Goal: Task Accomplishment & Management: Use online tool/utility

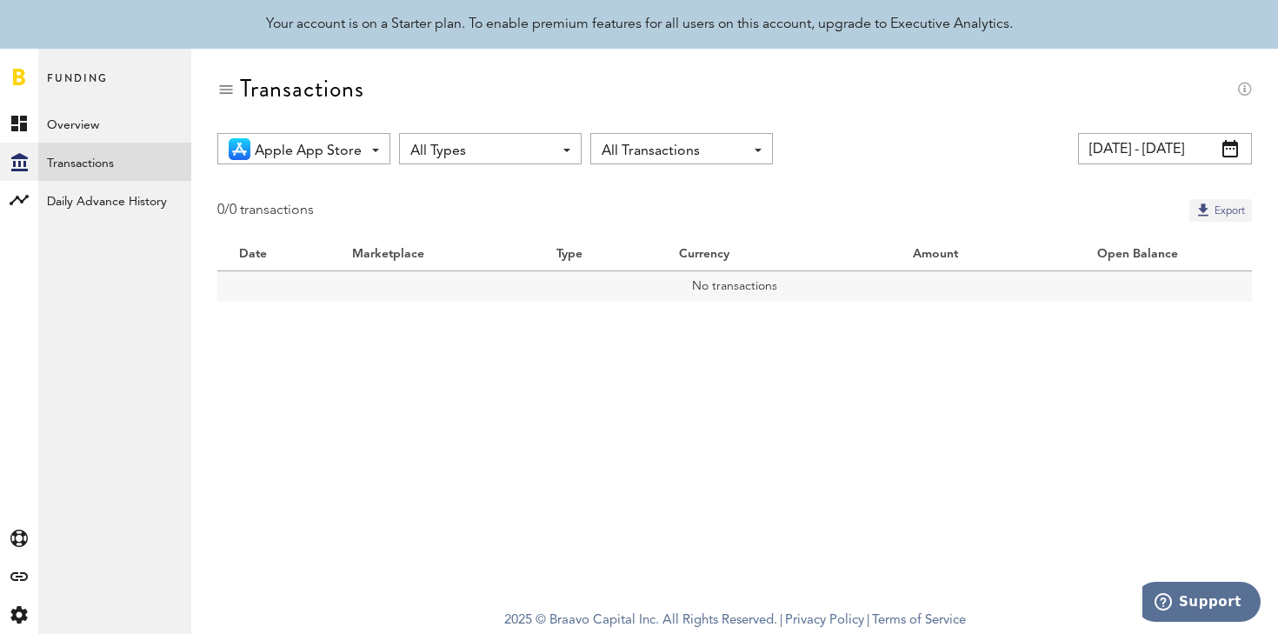
click at [1229, 211] on button "Export" at bounding box center [1221, 210] width 63 height 23
click at [1204, 153] on input "[DATE] - [DATE]" at bounding box center [1165, 148] width 174 height 31
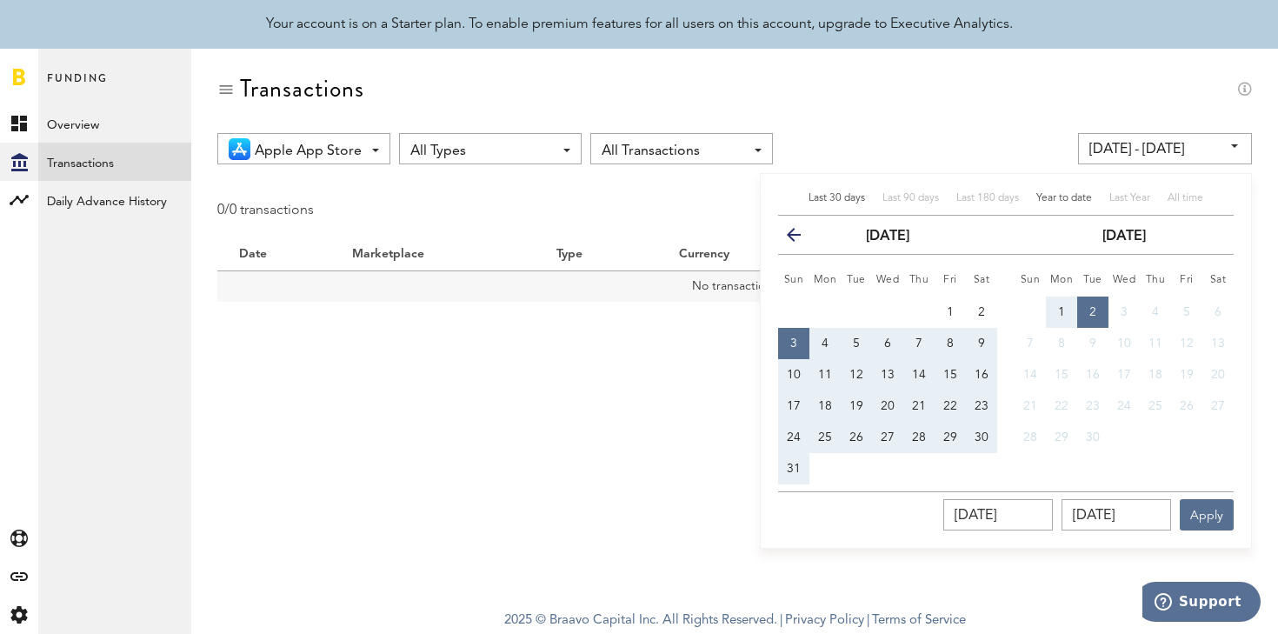
click at [1056, 198] on span "Year to date" at bounding box center [1065, 198] width 56 height 10
type input "[DATE] - [DATE]"
type input "[DATE]"
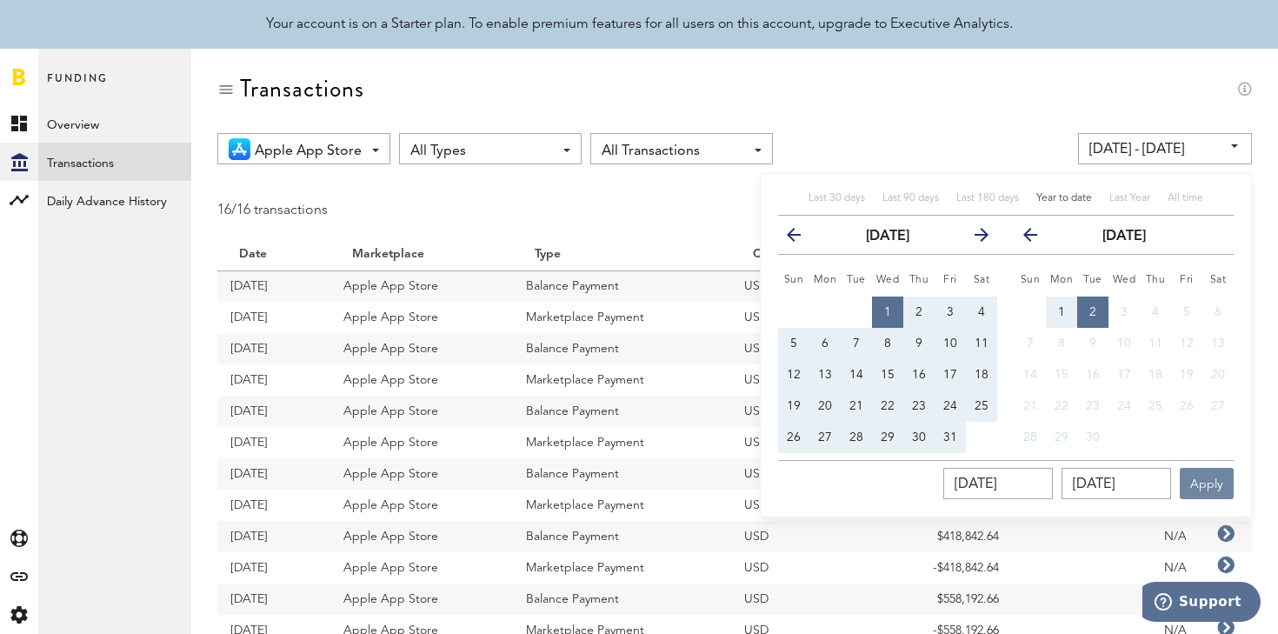
click at [1221, 490] on button "Apply" at bounding box center [1207, 483] width 54 height 31
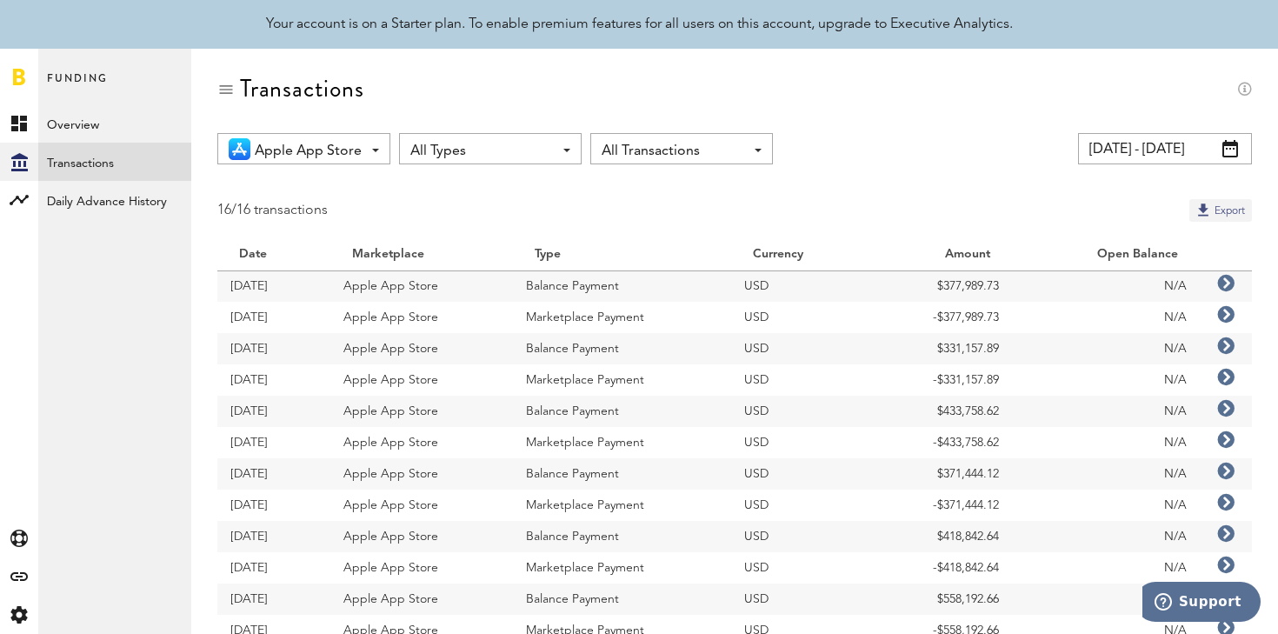
click at [1203, 208] on button "Export" at bounding box center [1221, 210] width 63 height 23
